Goal: Use online tool/utility: Use online tool/utility

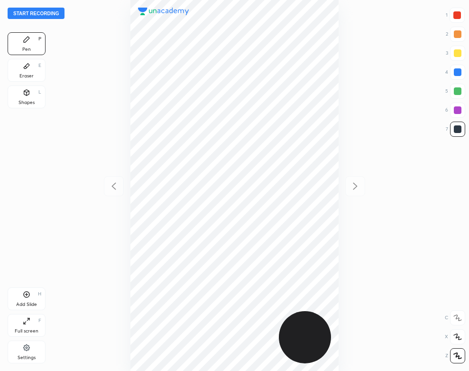
scroll to position [371, 317]
click at [35, 344] on div "Settings" at bounding box center [27, 351] width 38 height 23
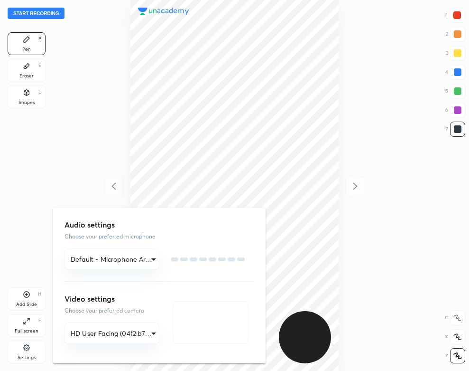
click at [35, 344] on div at bounding box center [234, 185] width 469 height 371
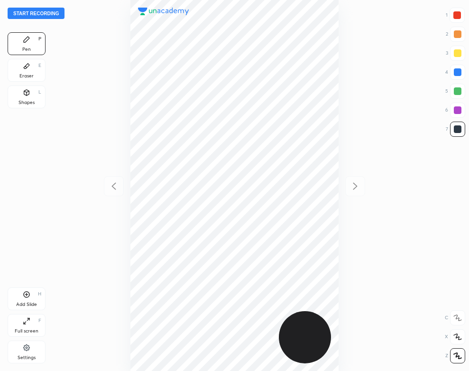
click at [33, 355] on div "Settings" at bounding box center [27, 357] width 18 height 5
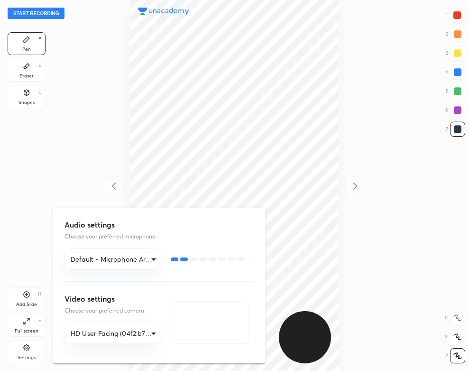
click at [90, 122] on div at bounding box center [234, 185] width 469 height 371
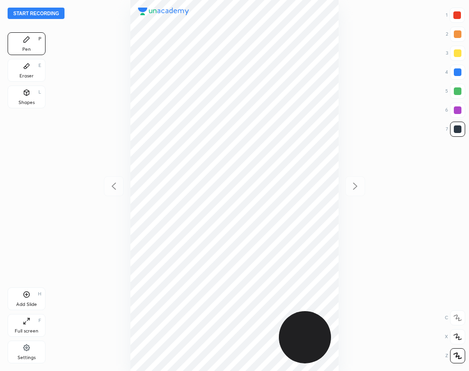
click at [51, 13] on button "Start recording" at bounding box center [36, 13] width 57 height 11
click at [37, 71] on div "Eraser E" at bounding box center [27, 70] width 38 height 23
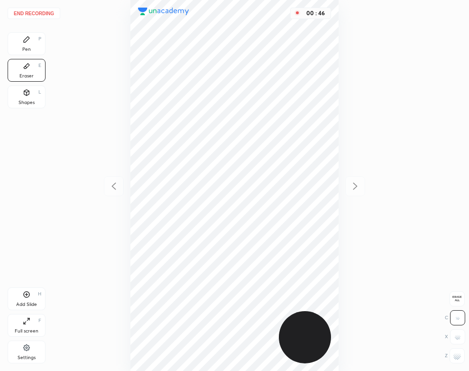
click at [41, 47] on div "Pen P" at bounding box center [27, 43] width 38 height 23
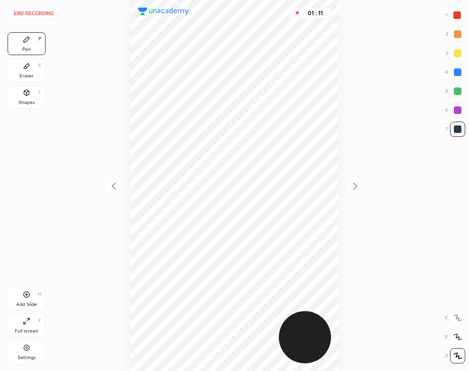
click at [21, 68] on div "Eraser E" at bounding box center [27, 70] width 38 height 23
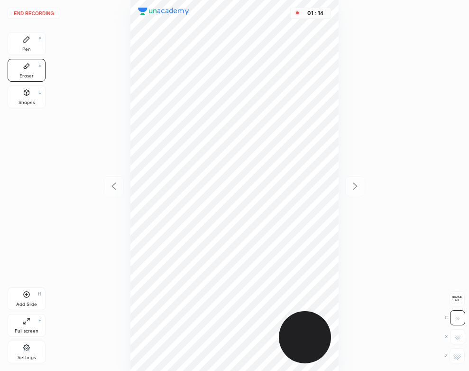
click at [33, 46] on div "Pen P" at bounding box center [27, 43] width 38 height 23
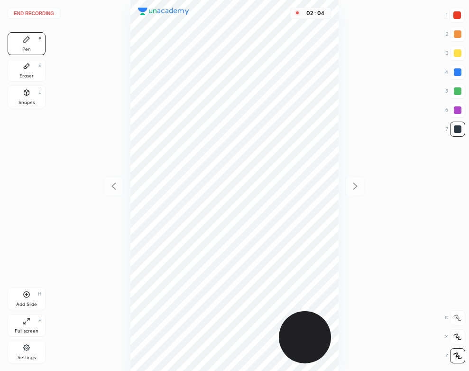
click at [38, 94] on div "L" at bounding box center [39, 92] width 3 height 5
click at [38, 45] on div "Pen P" at bounding box center [27, 43] width 38 height 23
click at [42, 12] on button "End recording" at bounding box center [34, 13] width 53 height 11
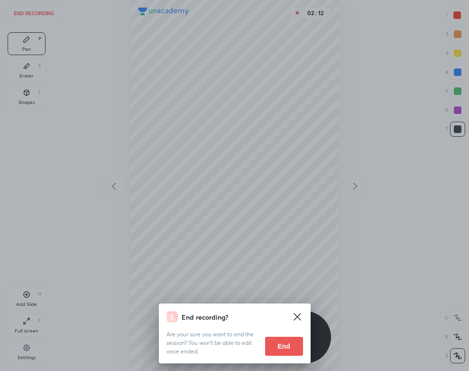
click at [279, 345] on button "End" at bounding box center [284, 345] width 38 height 19
